Goal: Navigation & Orientation: Find specific page/section

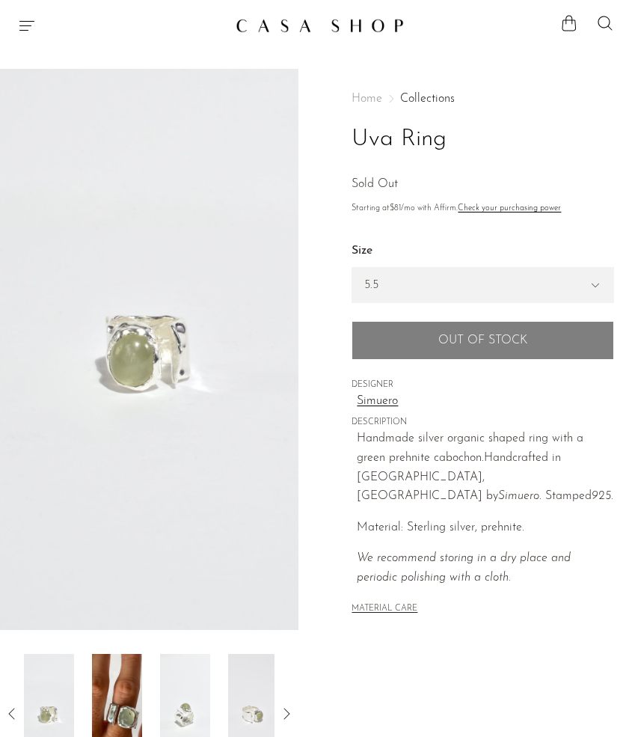
click at [29, 30] on icon "Menu" at bounding box center [27, 25] width 18 height 18
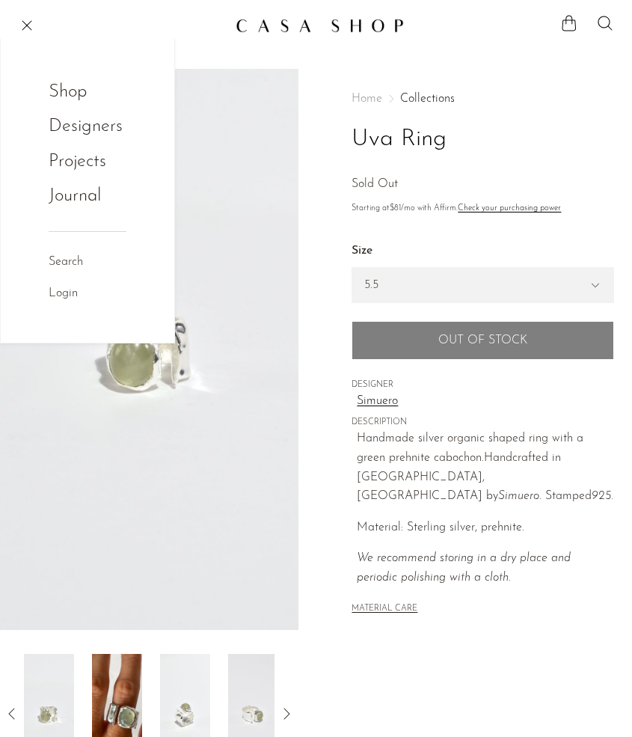
click at [79, 91] on link "Shop" at bounding box center [78, 92] width 58 height 28
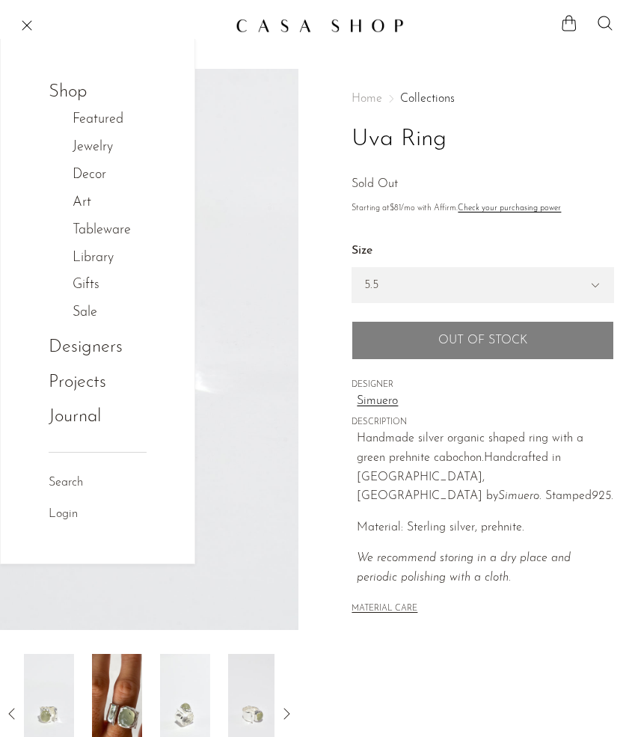
click at [96, 147] on link "Jewelry" at bounding box center [101, 148] width 56 height 22
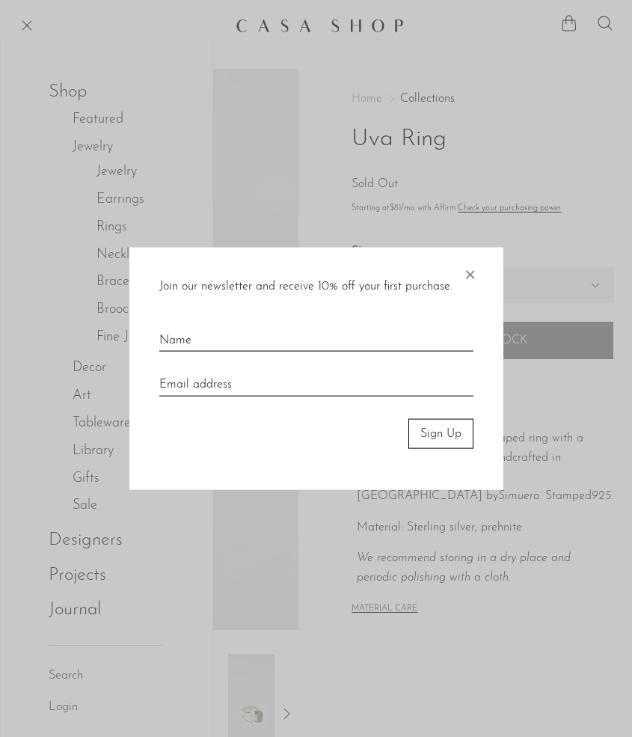
click at [472, 275] on span "×" at bounding box center [469, 271] width 15 height 48
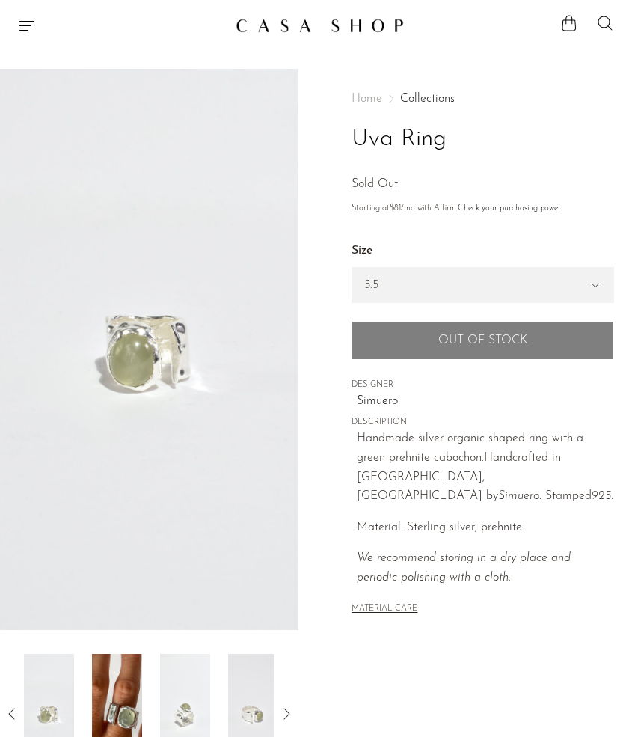
click at [28, 26] on icon "Menu" at bounding box center [26, 26] width 15 height 10
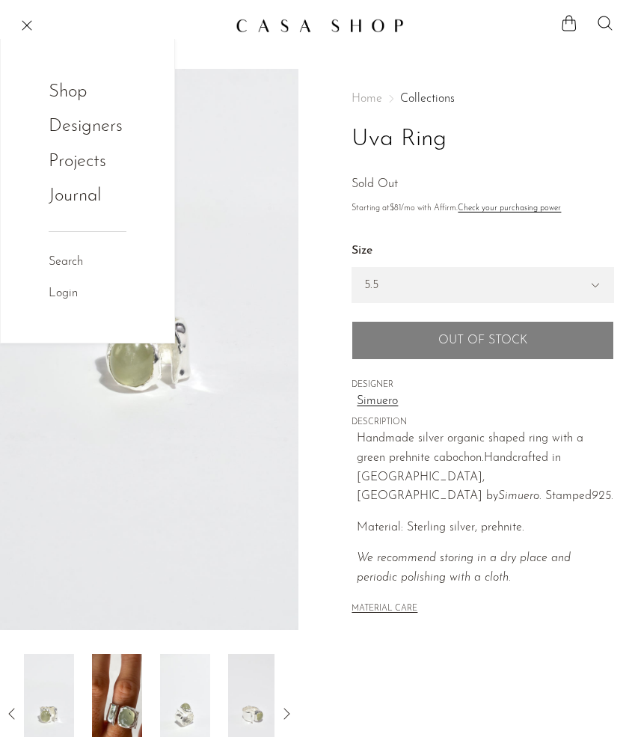
click at [73, 90] on link "Shop" at bounding box center [78, 92] width 58 height 28
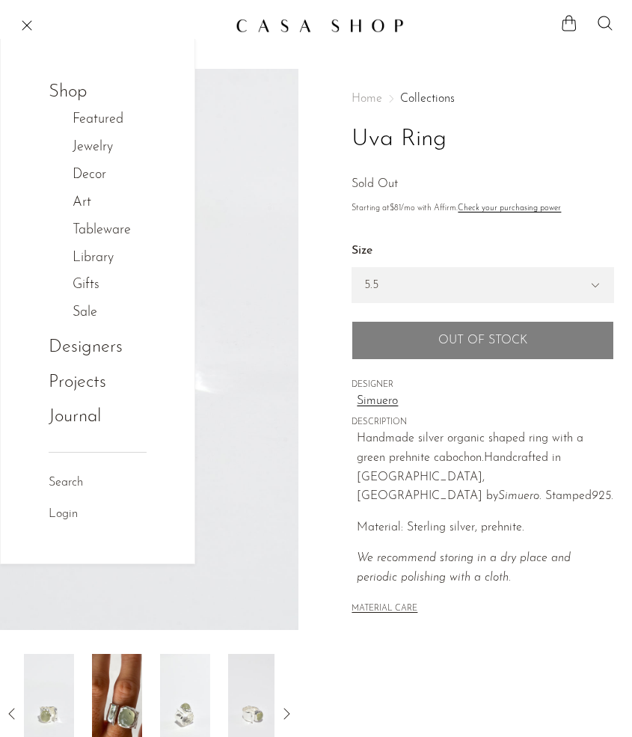
click at [93, 144] on link "Jewelry" at bounding box center [101, 148] width 56 height 22
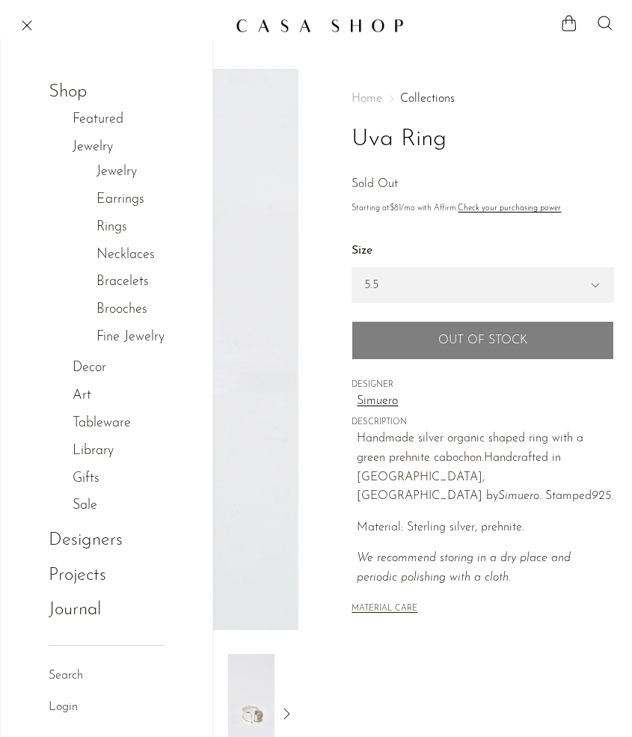
click at [128, 200] on link "Earrings" at bounding box center [120, 200] width 48 height 22
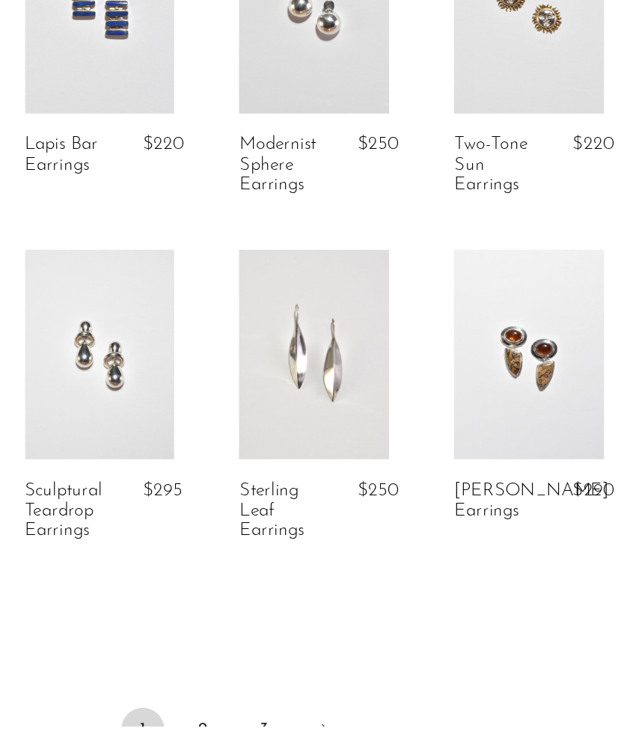
scroll to position [2459, 0]
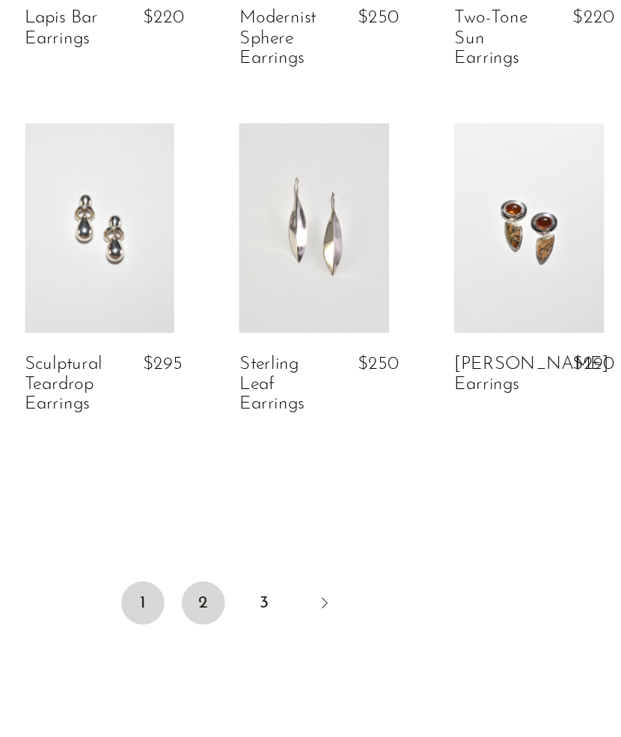
click at [297, 647] on link "2" at bounding box center [289, 651] width 30 height 30
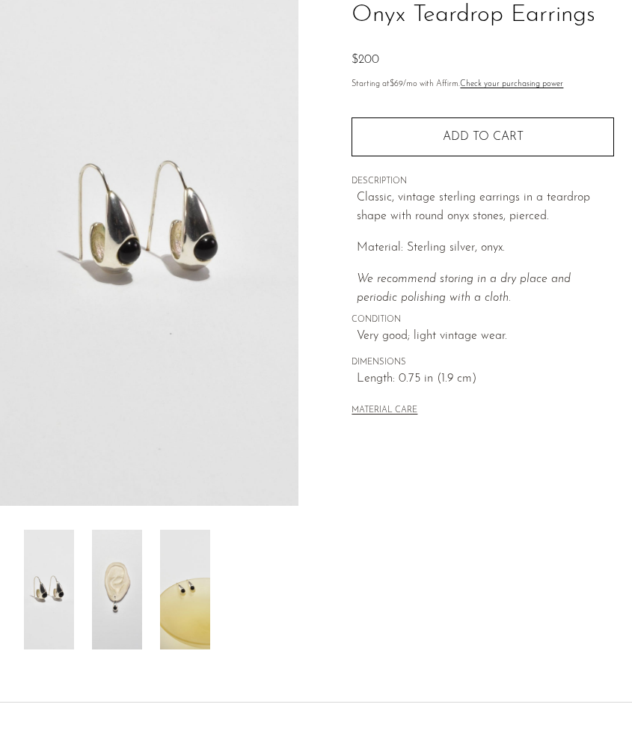
scroll to position [126, 0]
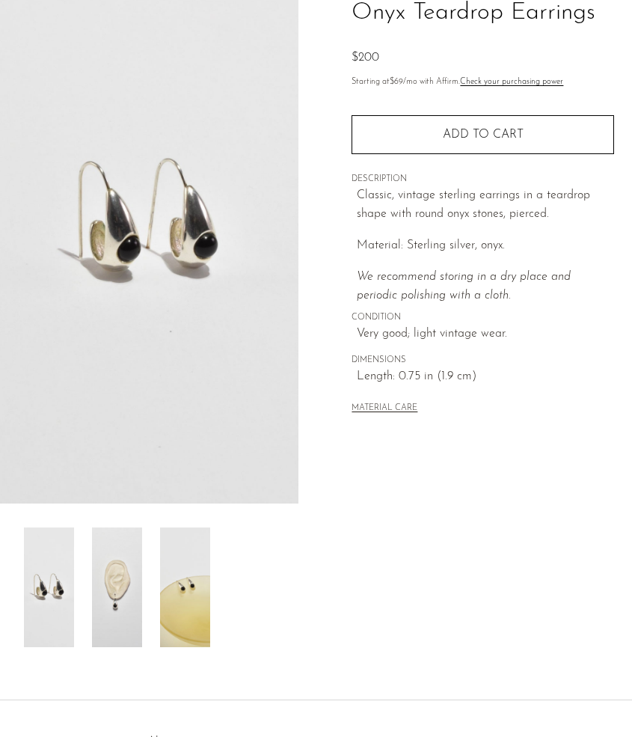
click at [112, 571] on img at bounding box center [117, 587] width 50 height 120
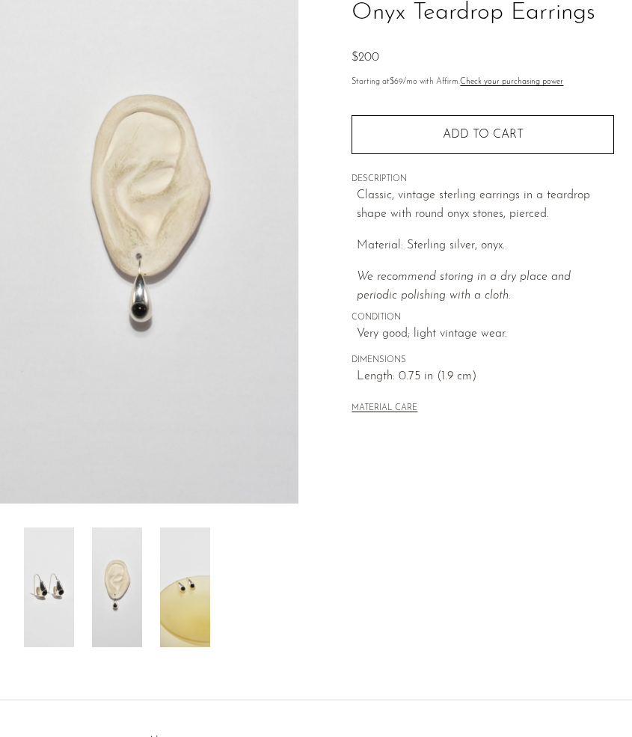
click at [185, 567] on img at bounding box center [185, 587] width 50 height 120
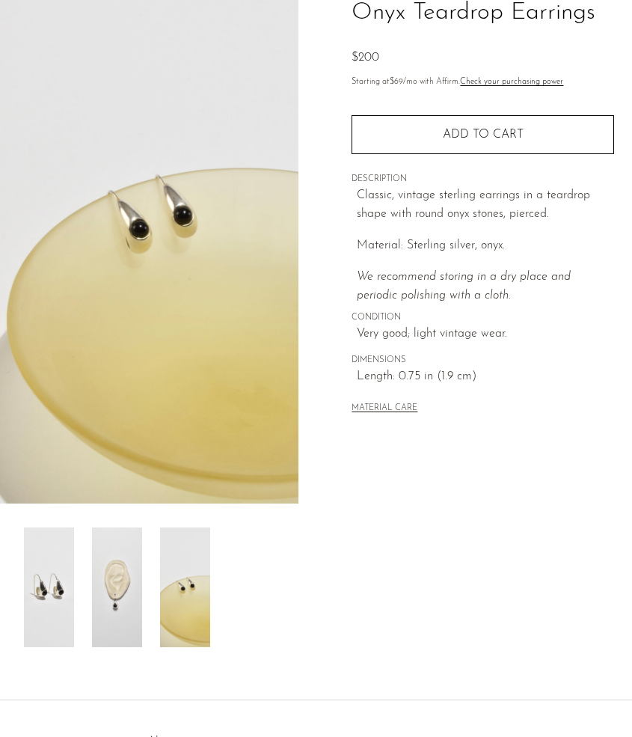
click at [141, 574] on img at bounding box center [117, 587] width 50 height 120
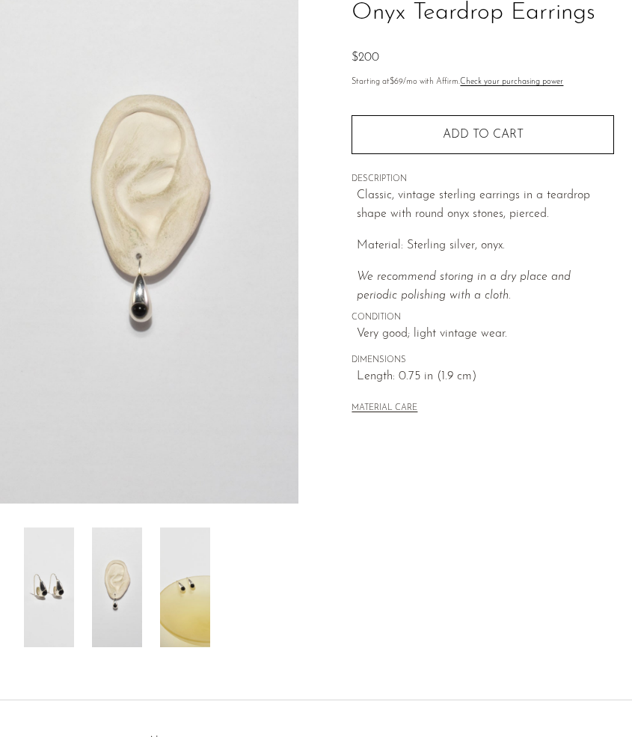
click at [52, 578] on img at bounding box center [49, 587] width 50 height 120
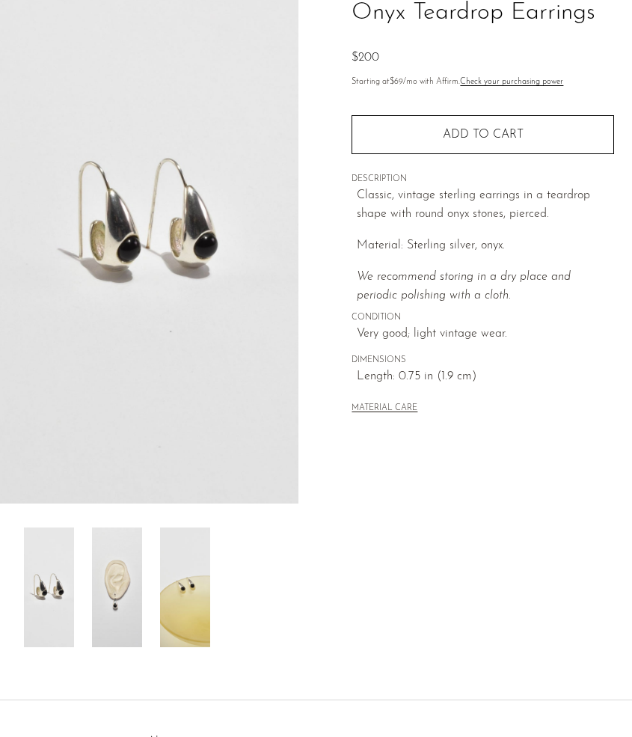
click at [177, 580] on img at bounding box center [185, 587] width 50 height 120
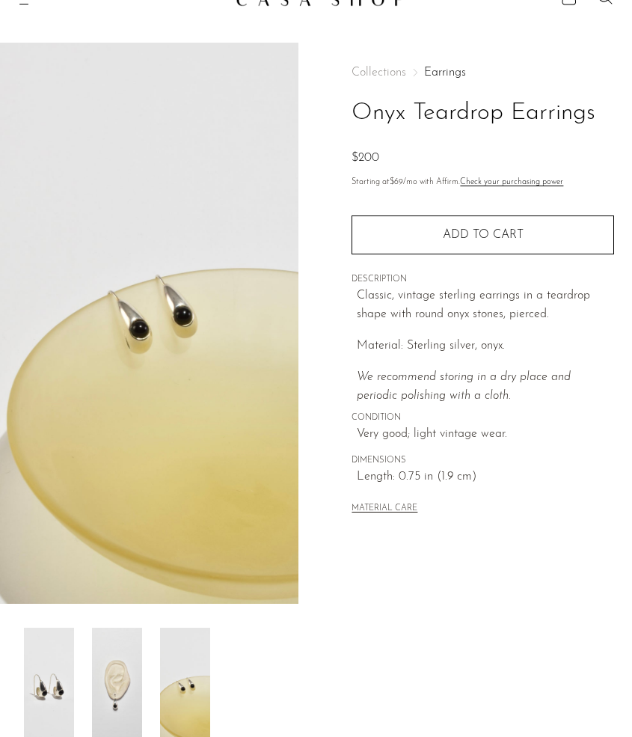
scroll to position [0, 0]
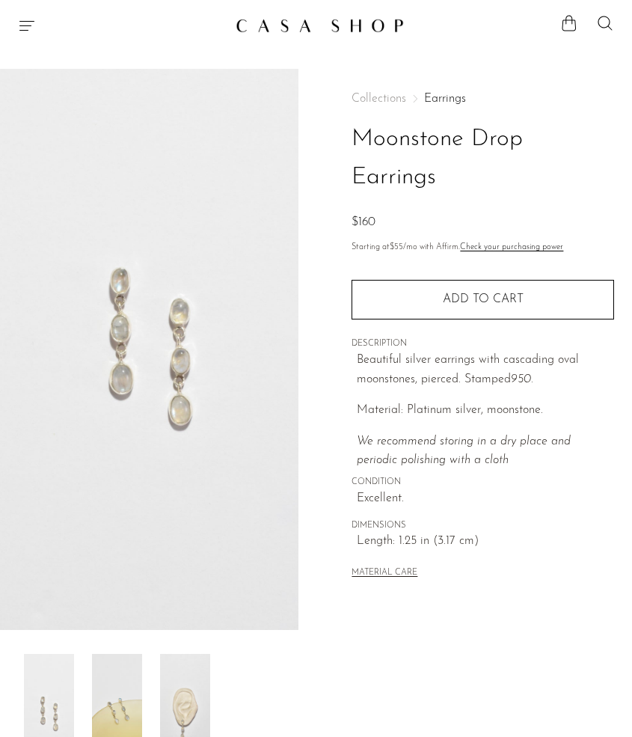
click at [139, 707] on img at bounding box center [117, 714] width 50 height 120
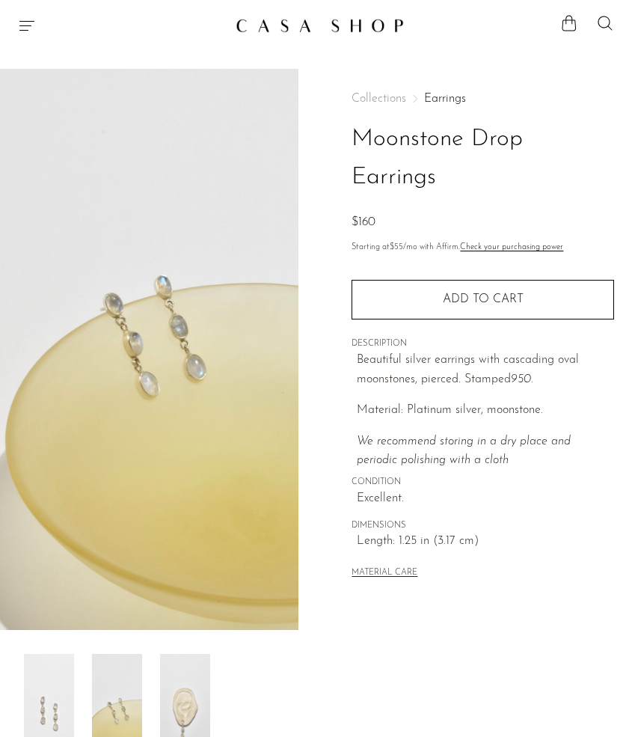
click at [196, 677] on img at bounding box center [185, 714] width 50 height 120
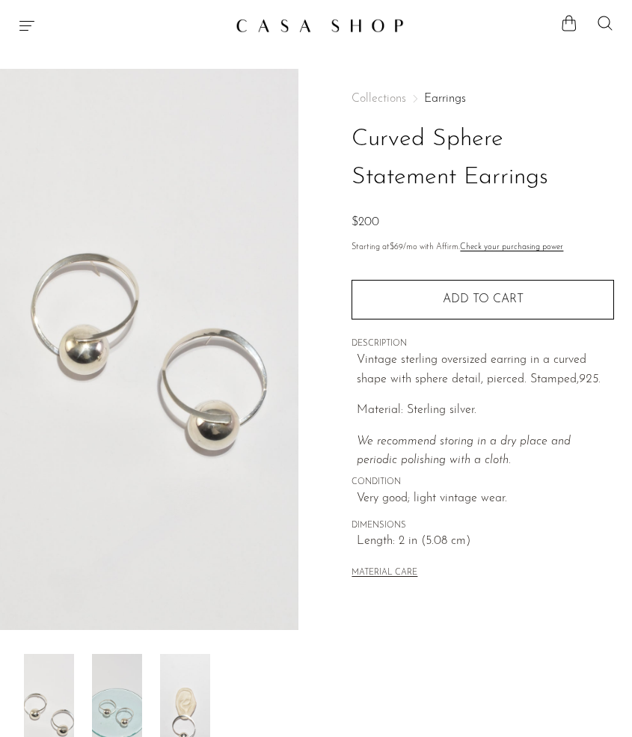
click at [117, 679] on img at bounding box center [117, 714] width 50 height 120
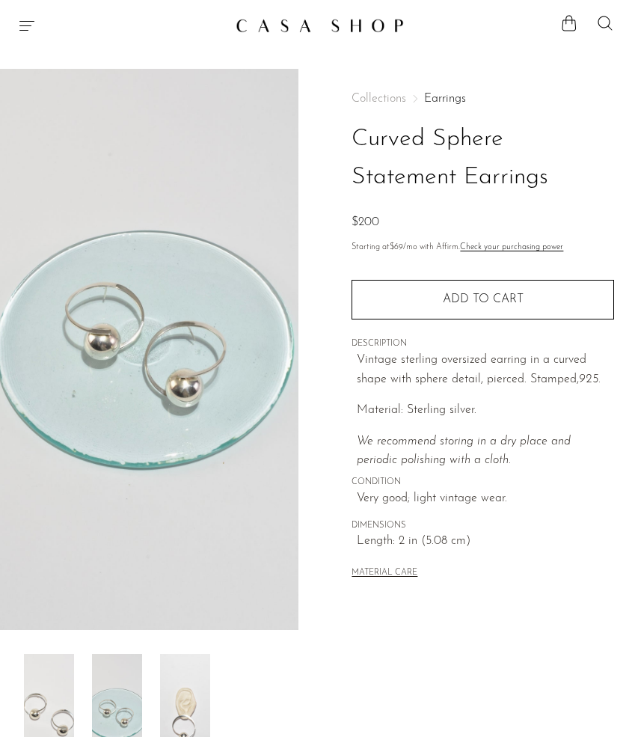
click at [185, 682] on img at bounding box center [185, 714] width 50 height 120
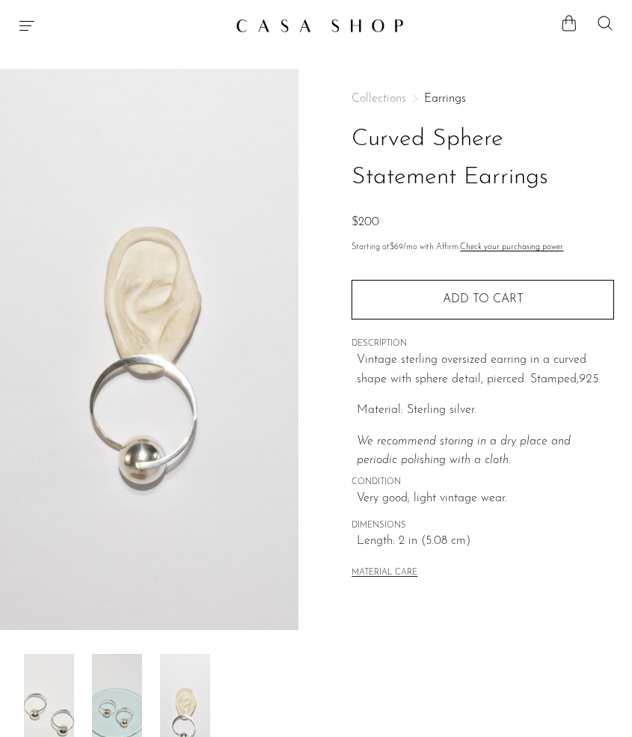
click at [63, 683] on img at bounding box center [49, 714] width 50 height 120
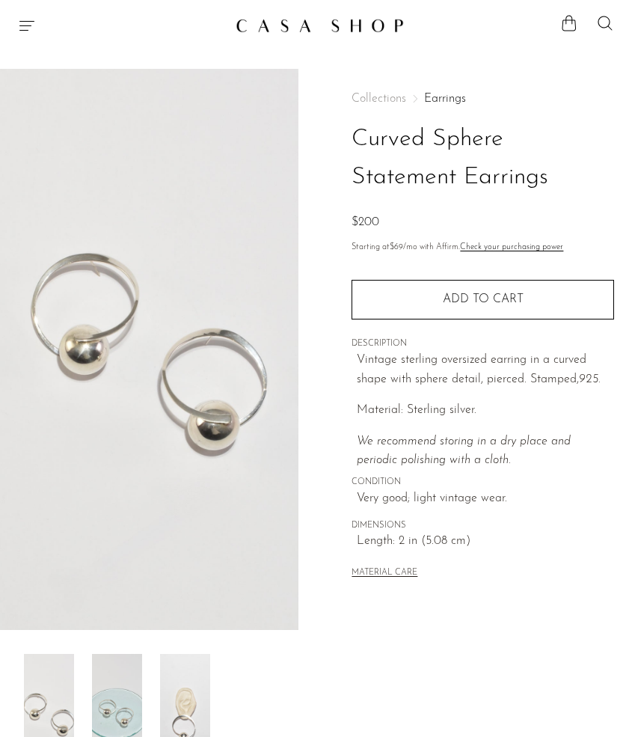
click at [117, 675] on img at bounding box center [117, 714] width 50 height 120
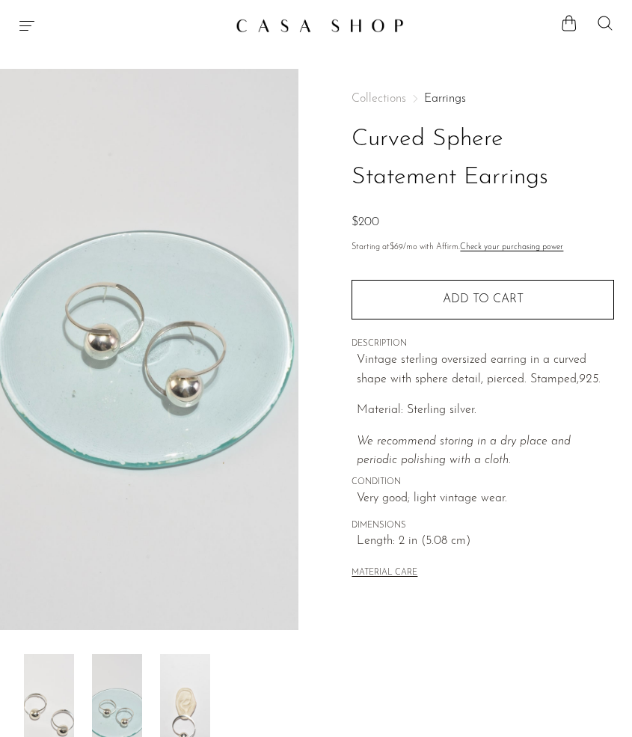
click at [188, 670] on img at bounding box center [185, 714] width 50 height 120
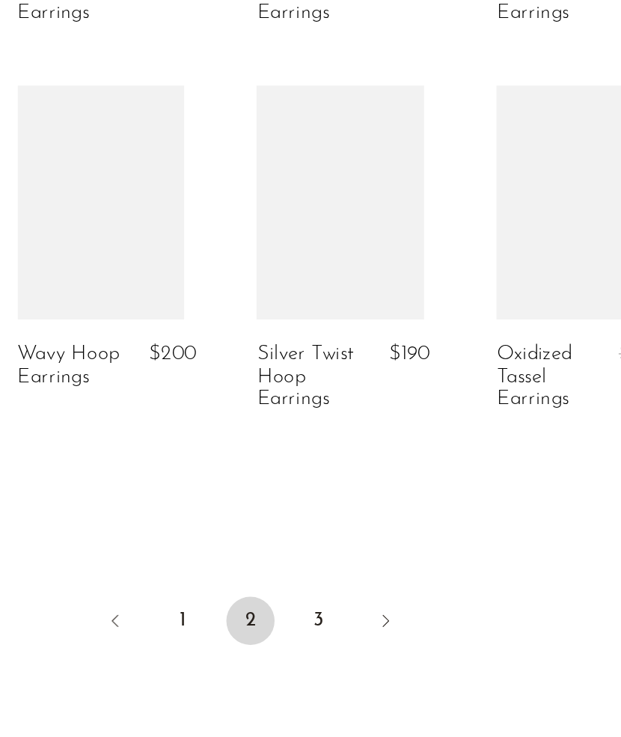
scroll to position [2517, 0]
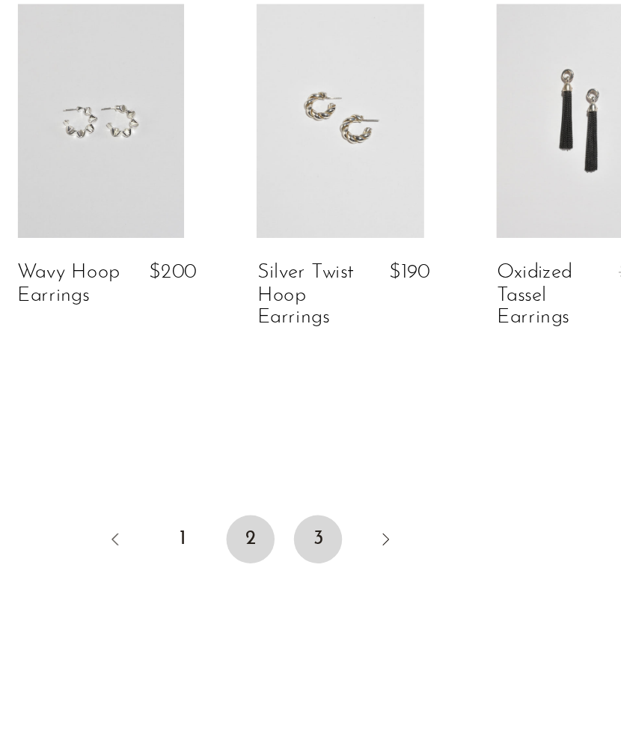
click at [355, 630] on link "3" at bounding box center [352, 621] width 30 height 30
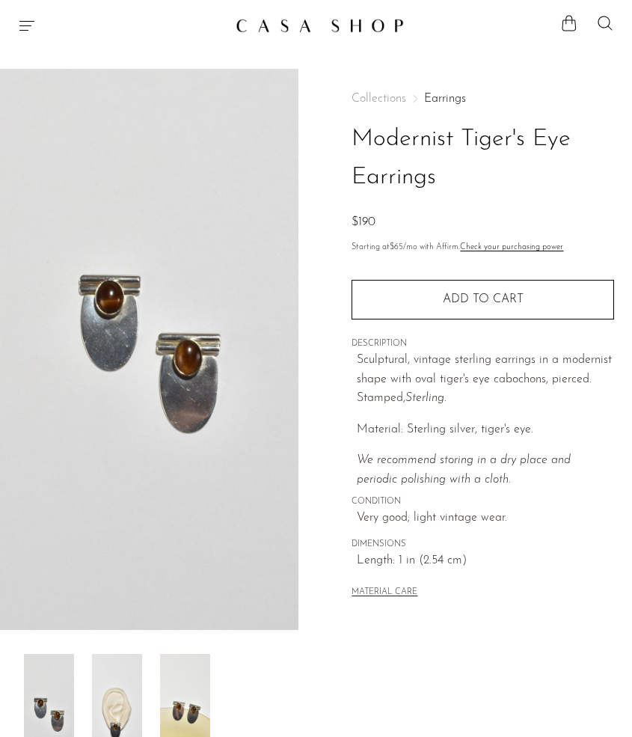
click at [28, 28] on icon "Menu" at bounding box center [27, 25] width 18 height 18
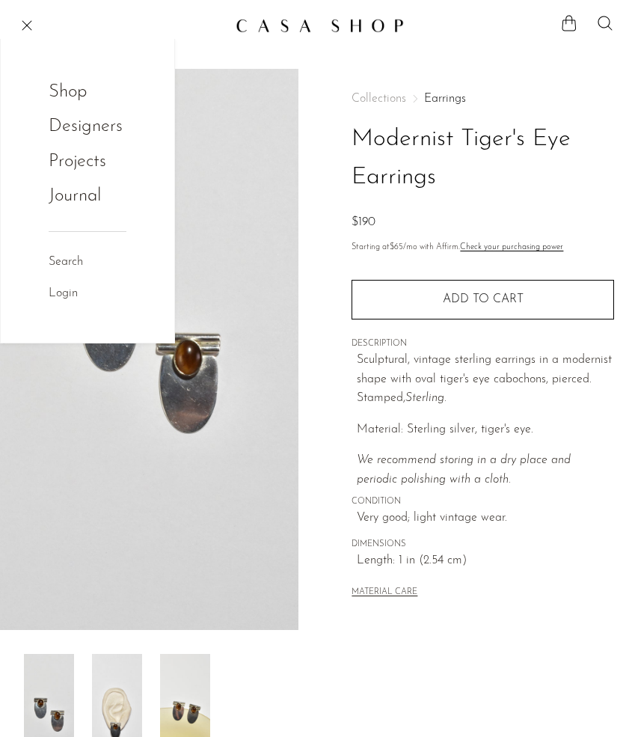
click at [60, 95] on link "Shop" at bounding box center [78, 92] width 58 height 28
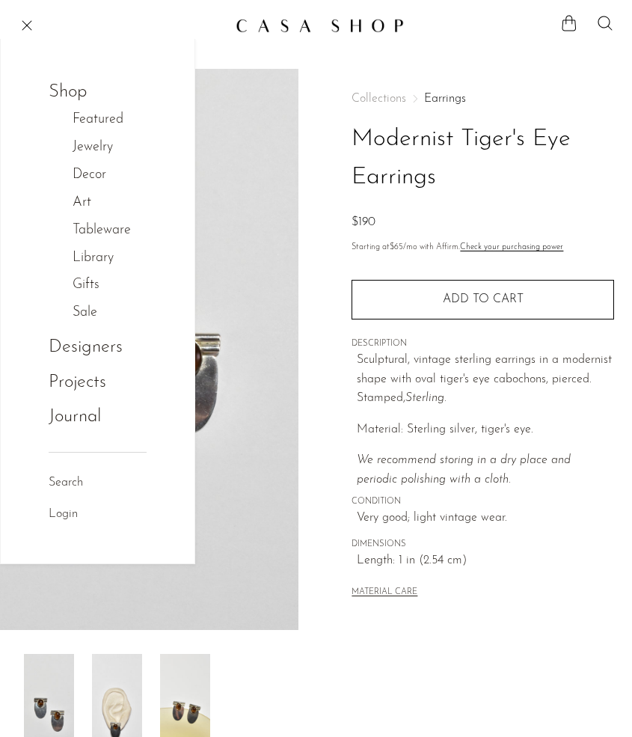
click at [101, 145] on link "Jewelry" at bounding box center [101, 148] width 56 height 22
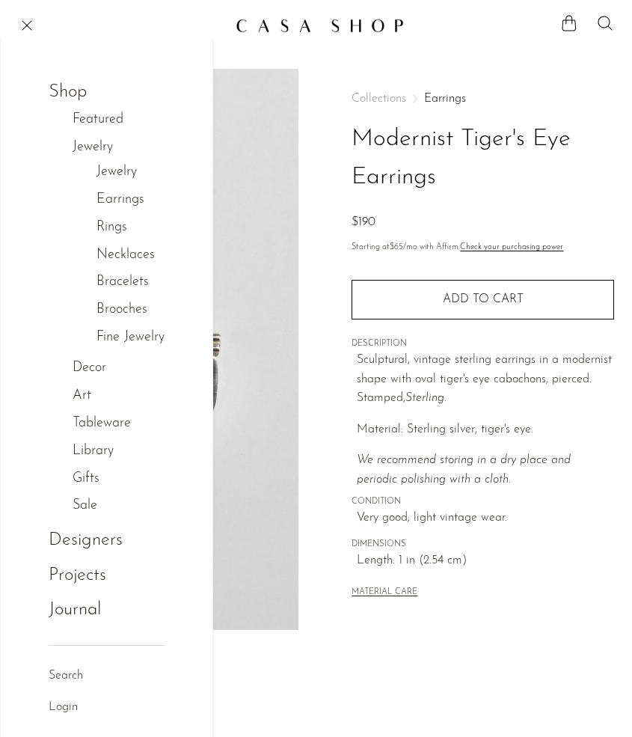
click at [126, 259] on link "Necklaces" at bounding box center [125, 256] width 58 height 22
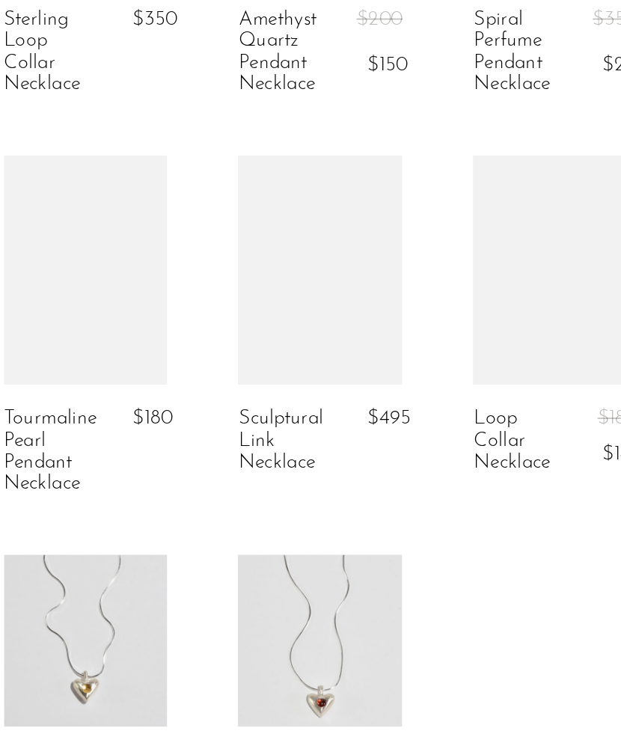
scroll to position [2062, 0]
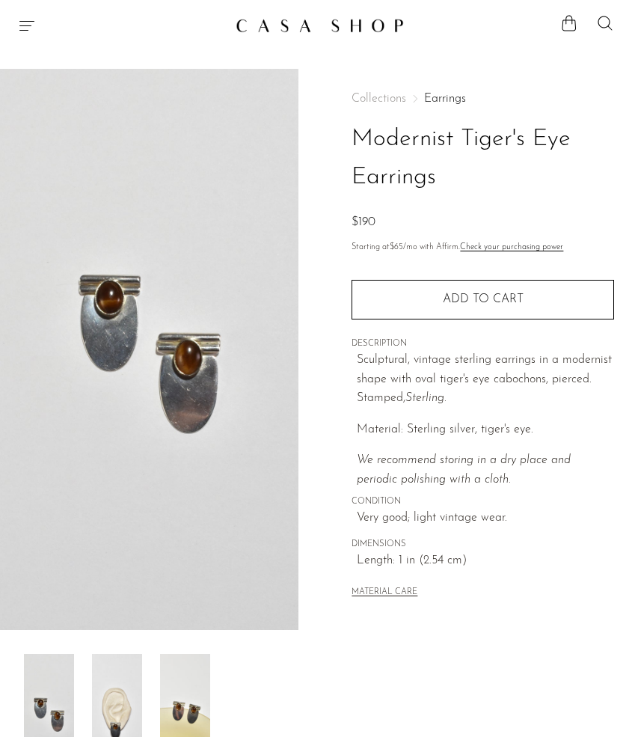
click at [30, 19] on icon "Menu" at bounding box center [27, 25] width 18 height 18
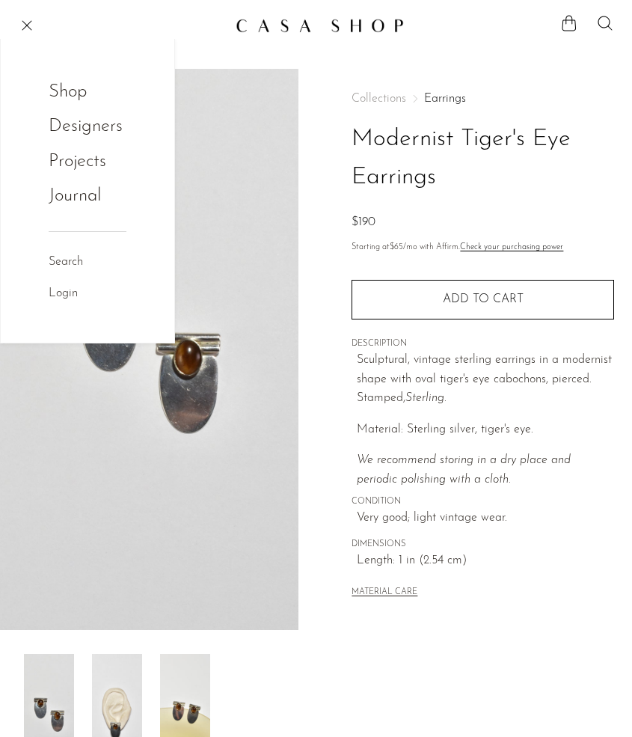
click at [83, 93] on link "Shop" at bounding box center [78, 92] width 58 height 28
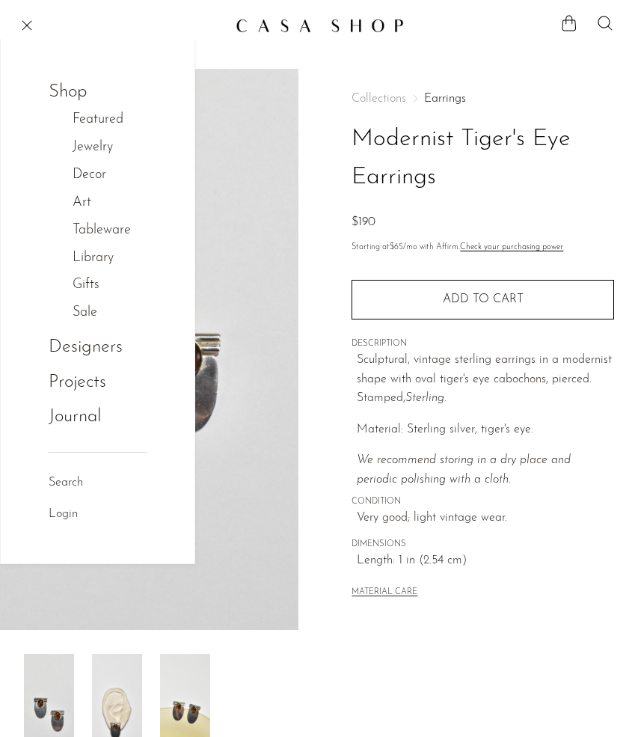
click at [103, 146] on link "Jewelry" at bounding box center [101, 148] width 56 height 22
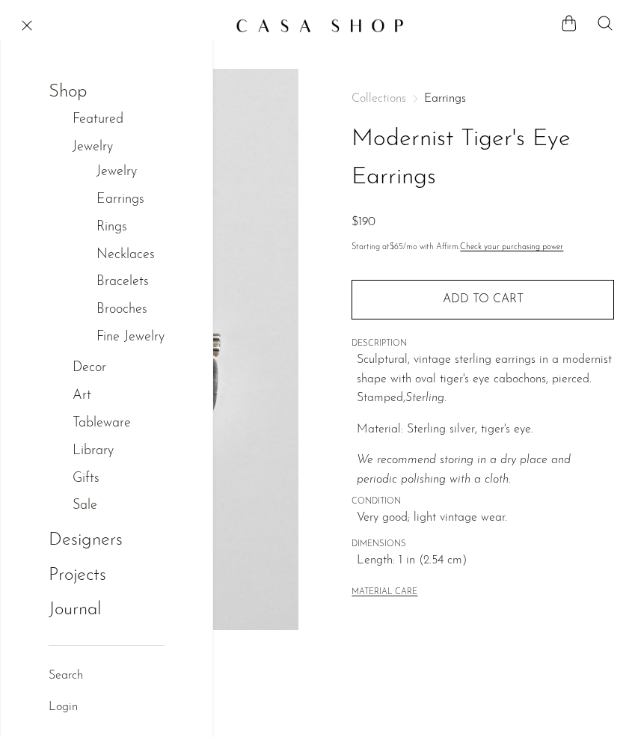
click at [118, 283] on link "Bracelets" at bounding box center [122, 282] width 52 height 22
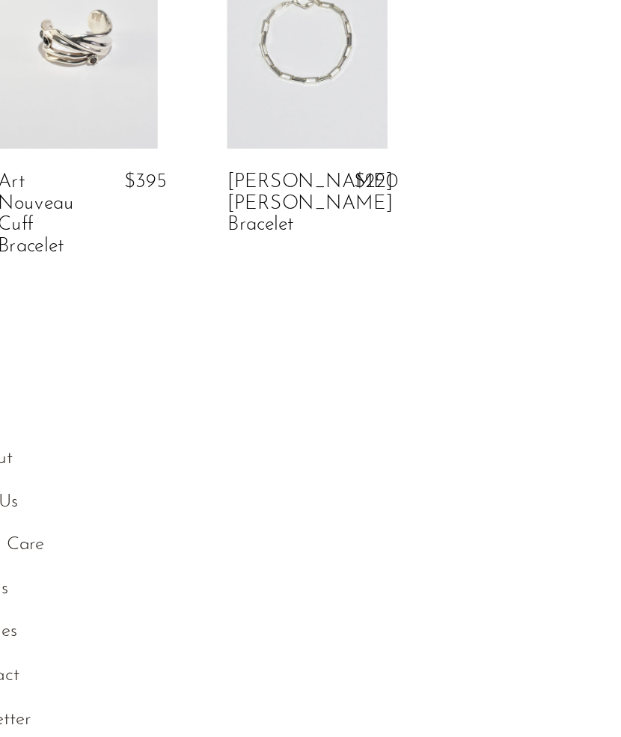
scroll to position [995, 0]
